Goal: Information Seeking & Learning: Learn about a topic

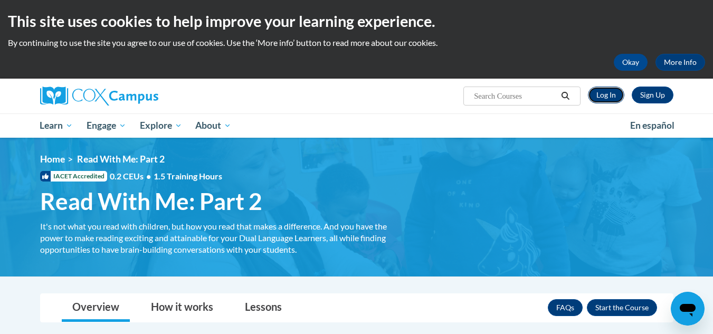
click at [603, 94] on link "Log In" at bounding box center [606, 95] width 36 height 17
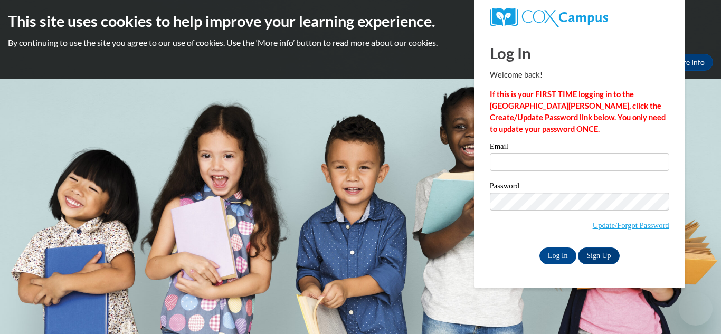
type input "[EMAIL_ADDRESS][DOMAIN_NAME]"
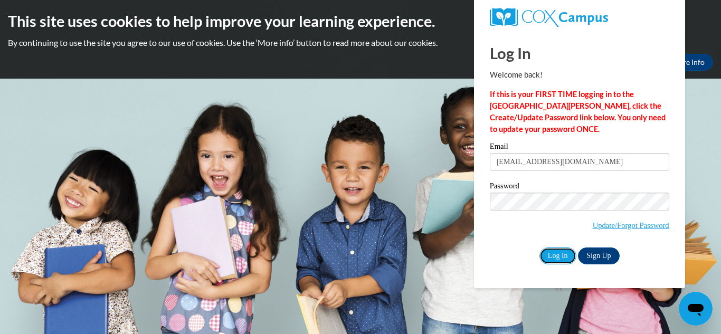
click at [562, 253] on input "Log In" at bounding box center [557, 256] width 37 height 17
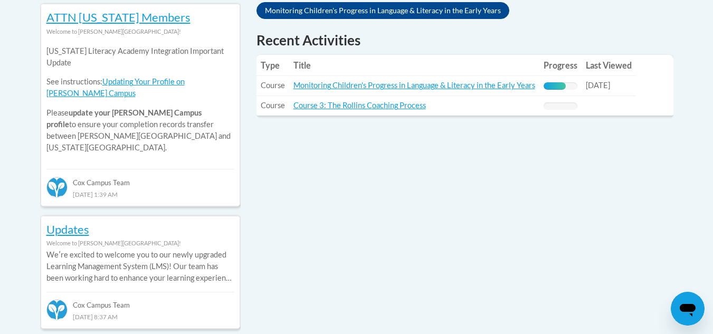
scroll to position [370, 0]
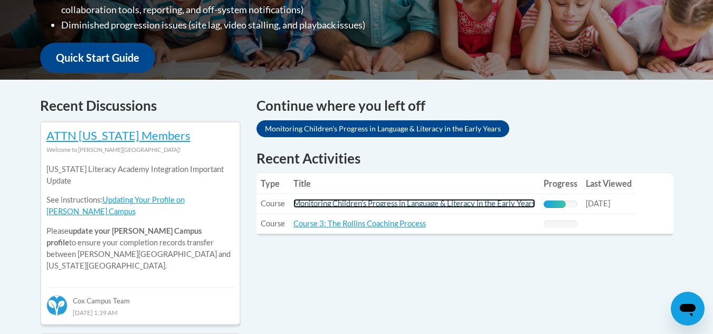
click at [493, 204] on link "Monitoring Children's Progress in Language & Literacy in the Early Years" at bounding box center [414, 203] width 242 height 9
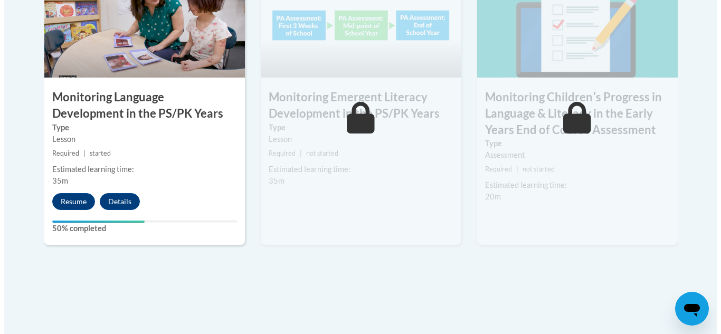
scroll to position [1025, 0]
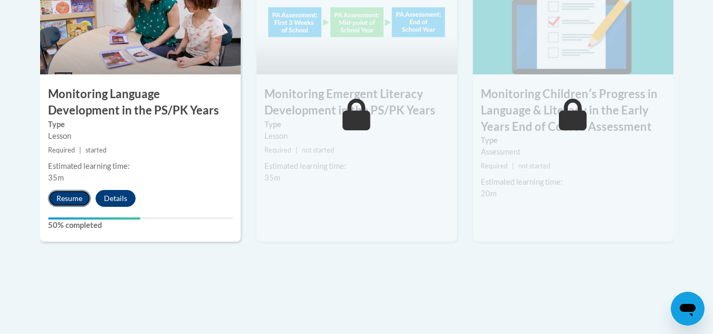
click at [76, 197] on button "Resume" at bounding box center [69, 198] width 43 height 17
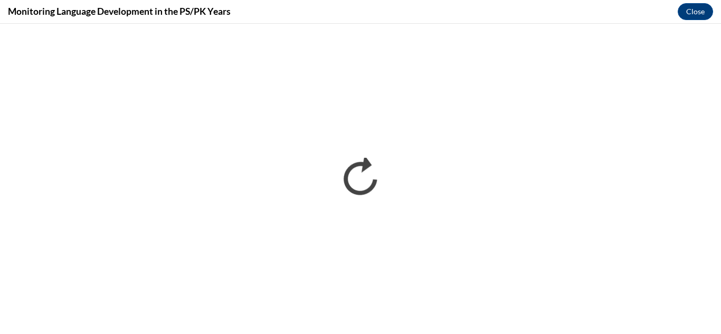
scroll to position [0, 0]
